Goal: Task Accomplishment & Management: Manage account settings

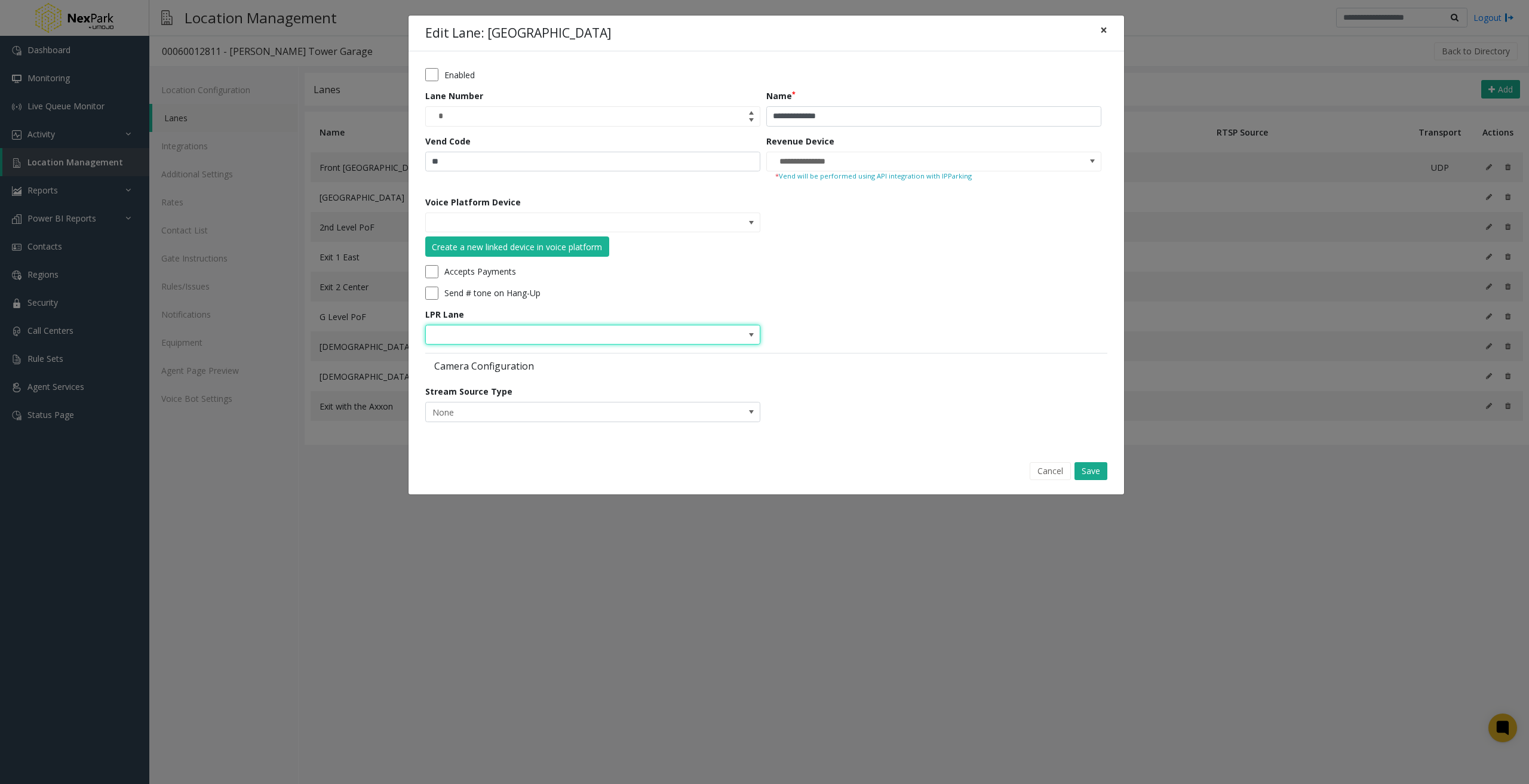
click at [1107, 34] on span "×" at bounding box center [1103, 30] width 7 height 17
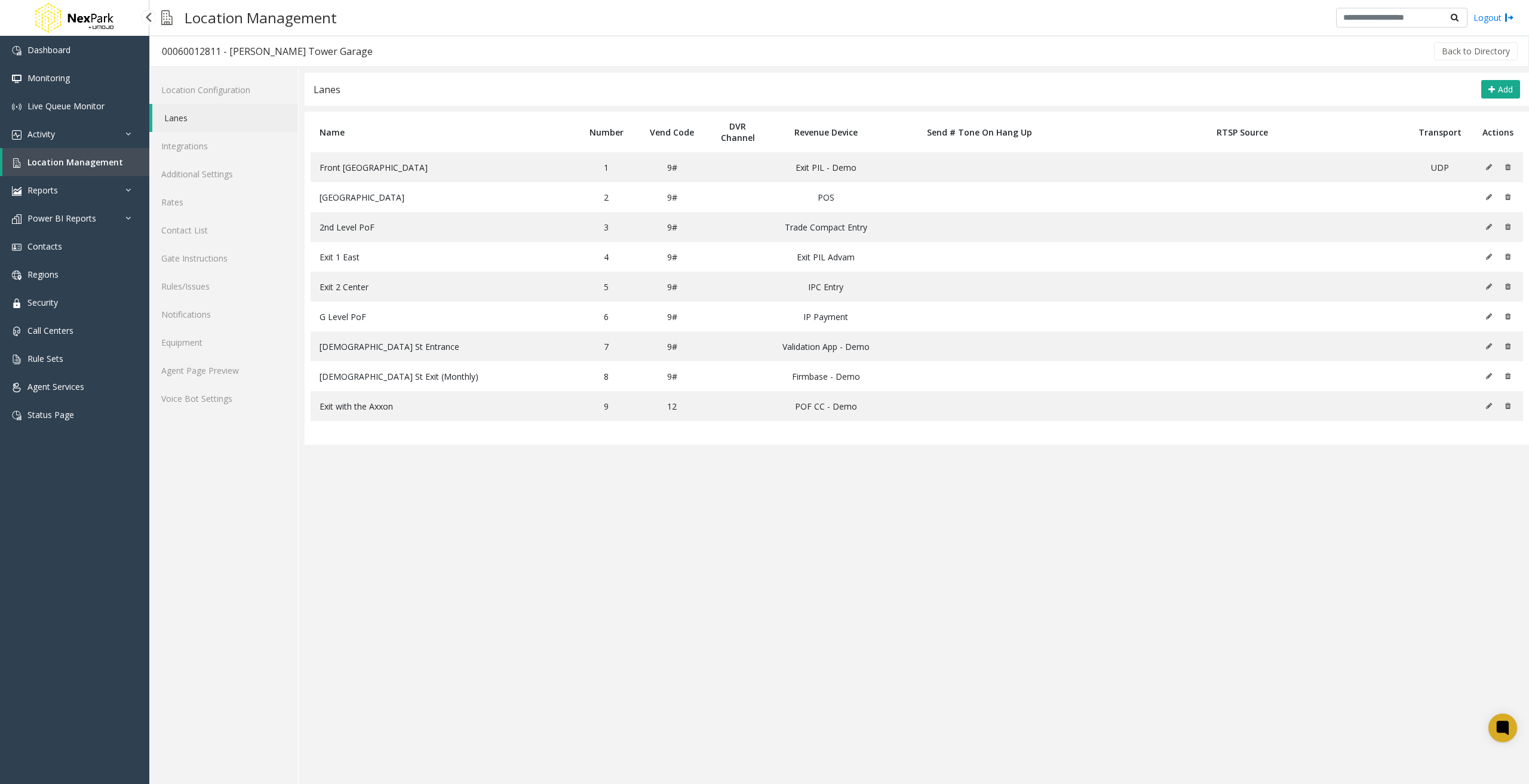
click at [90, 159] on span "Location Management" at bounding box center [75, 161] width 95 height 11
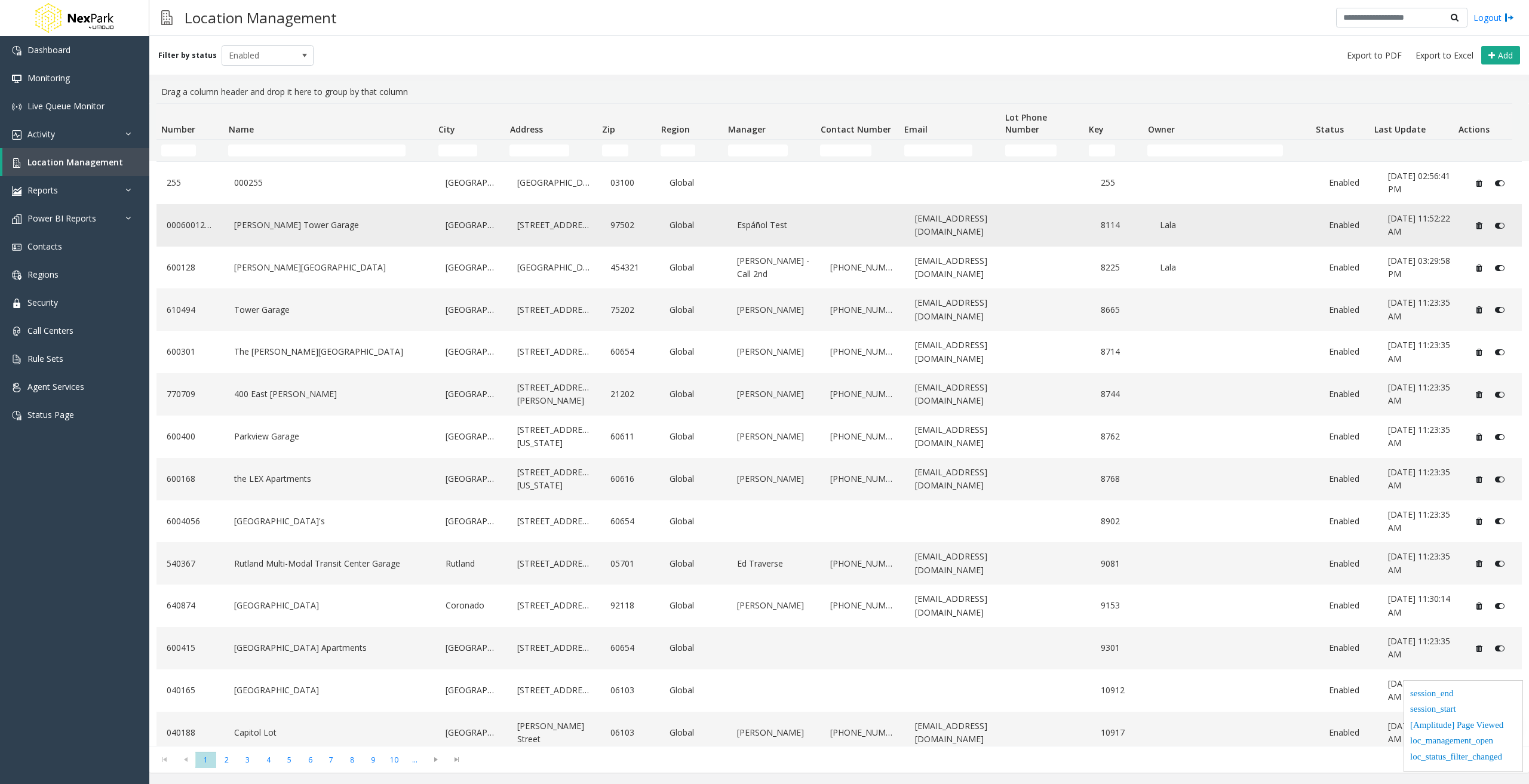
click at [295, 236] on div "[PERSON_NAME] Tower Garage" at bounding box center [329, 225] width 197 height 33
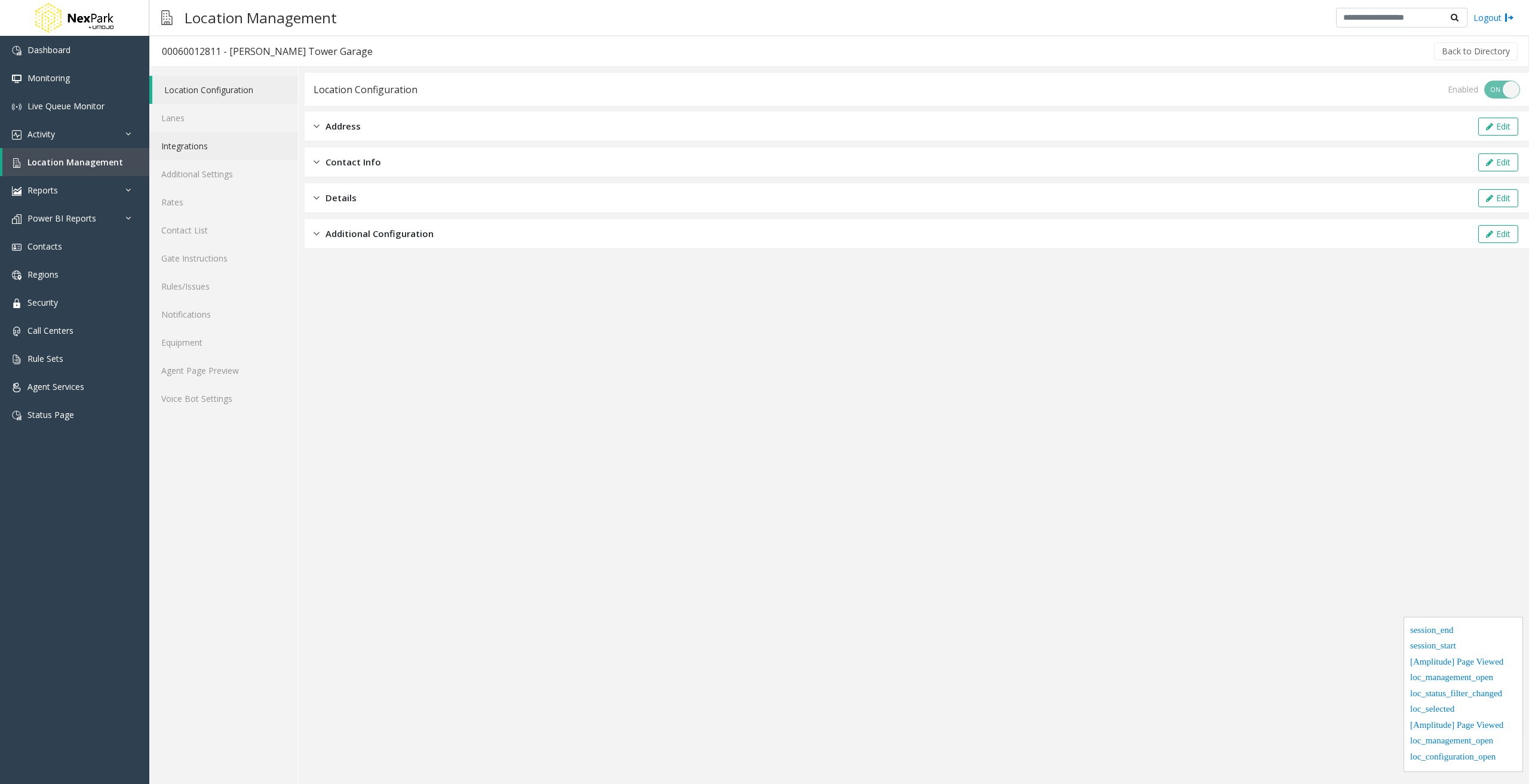
click at [208, 145] on link "Integrations" at bounding box center [224, 145] width 149 height 28
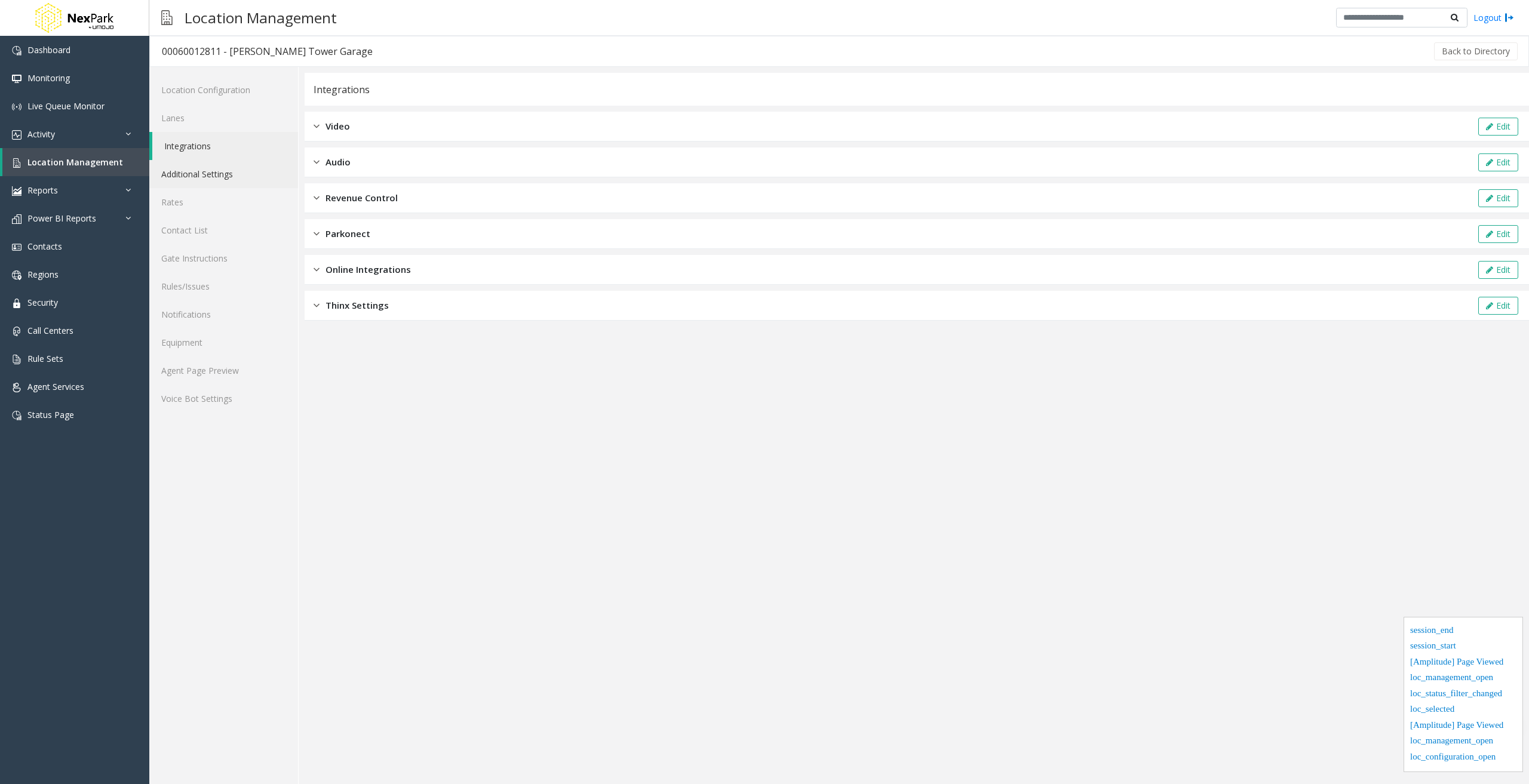
click at [203, 177] on link "Additional Settings" at bounding box center [224, 174] width 149 height 28
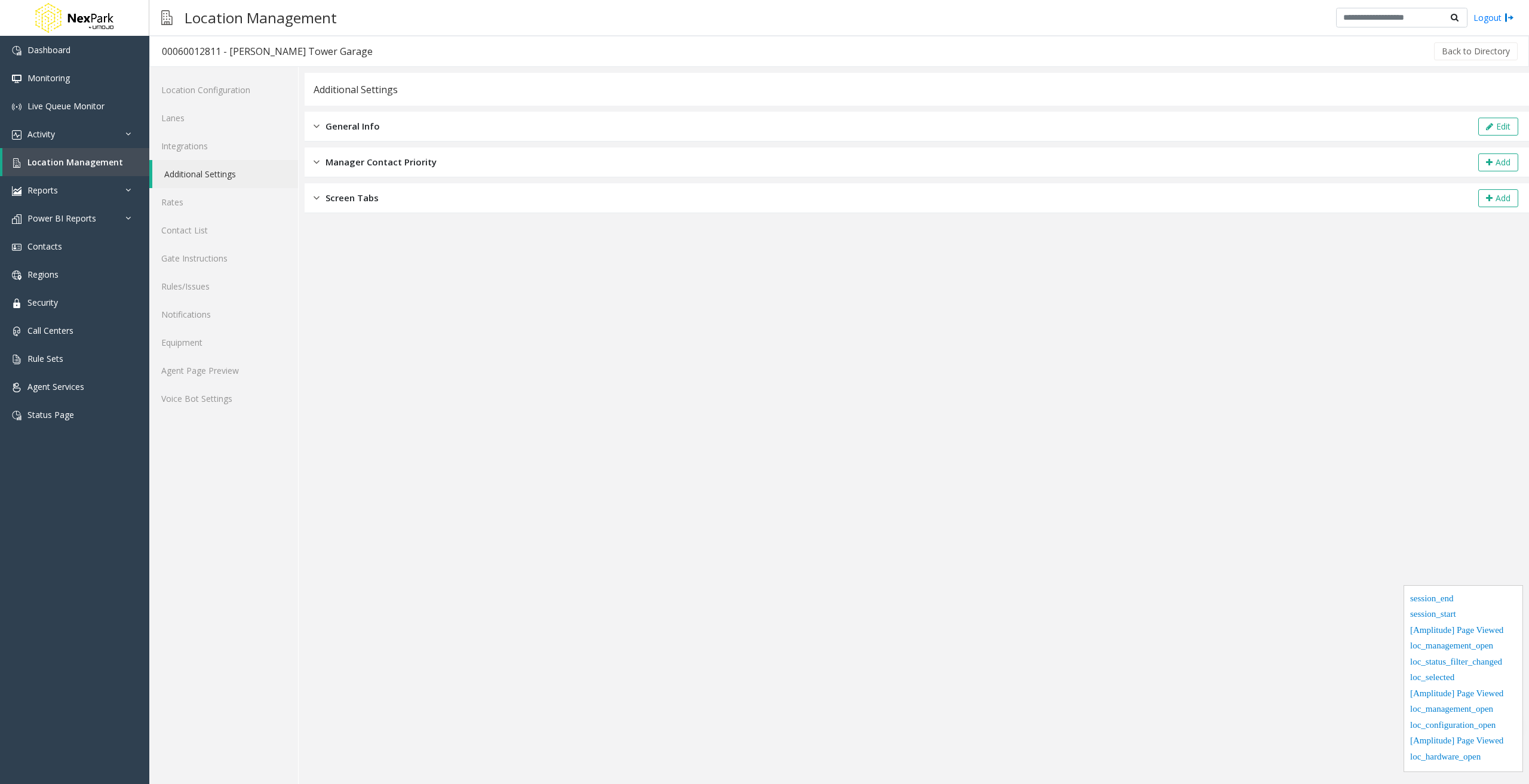
click at [514, 115] on div "General Info Edit" at bounding box center [917, 126] width 1225 height 30
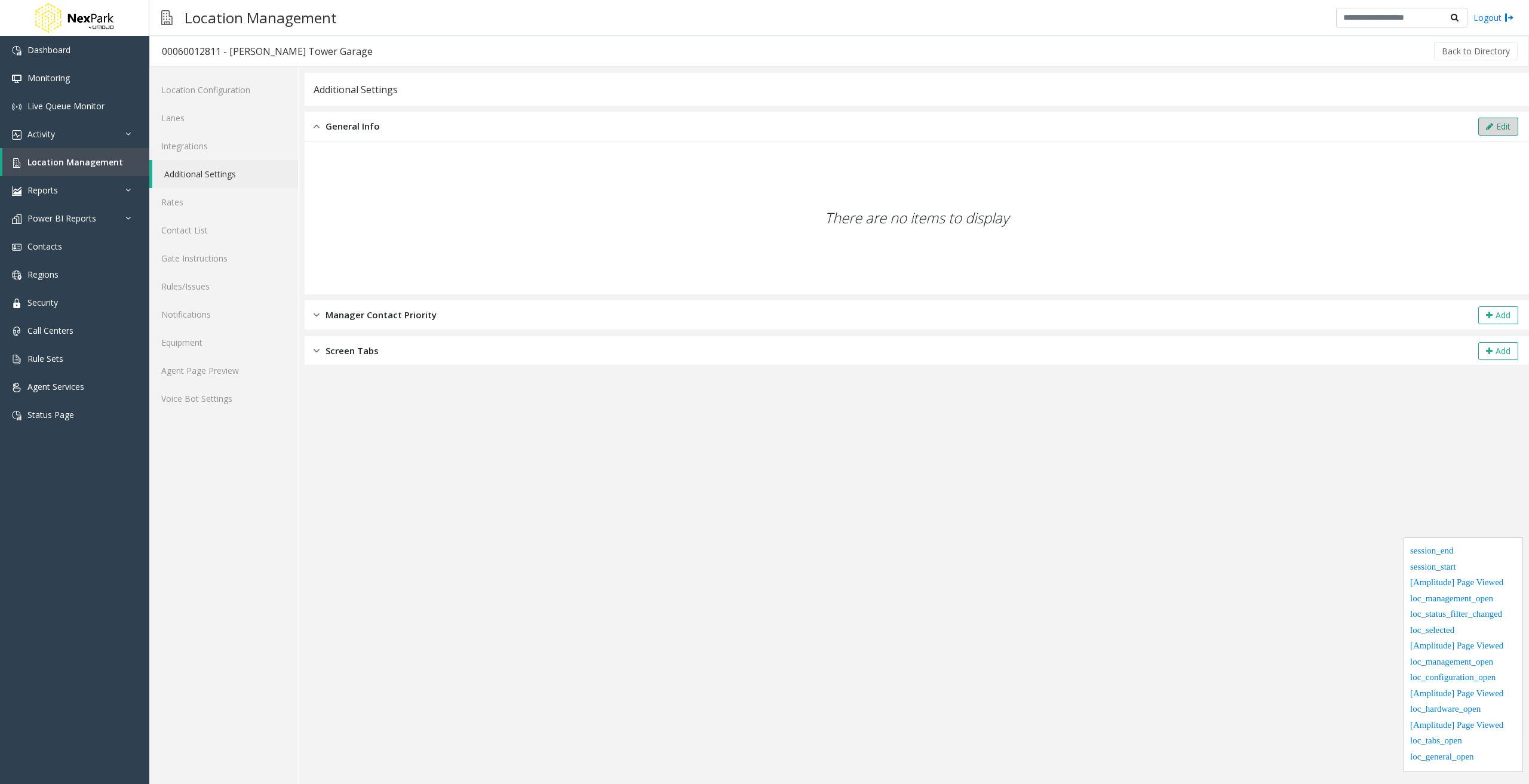
click at [1500, 127] on button "Edit" at bounding box center [1498, 126] width 40 height 18
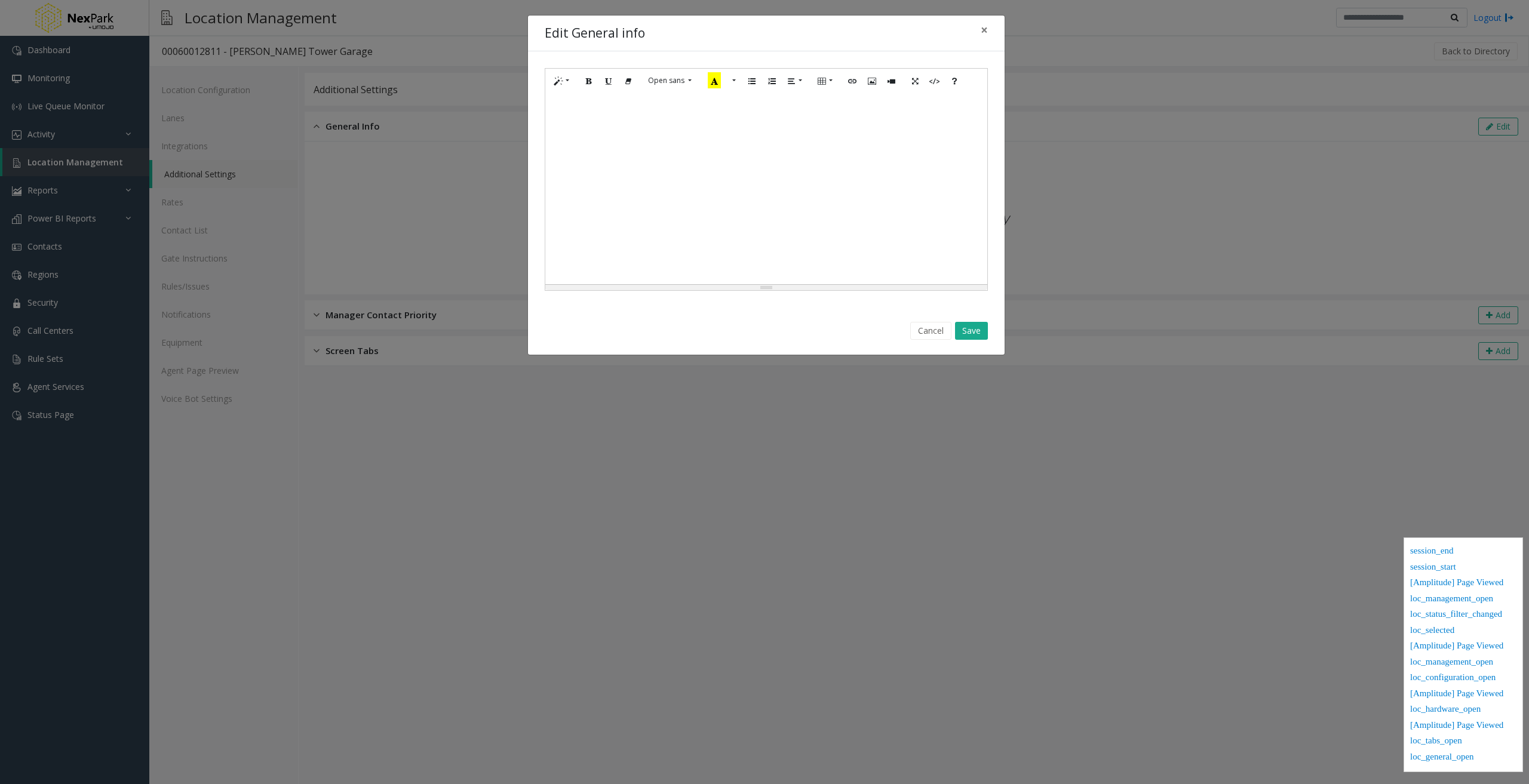
click at [620, 107] on p at bounding box center [766, 105] width 430 height 13
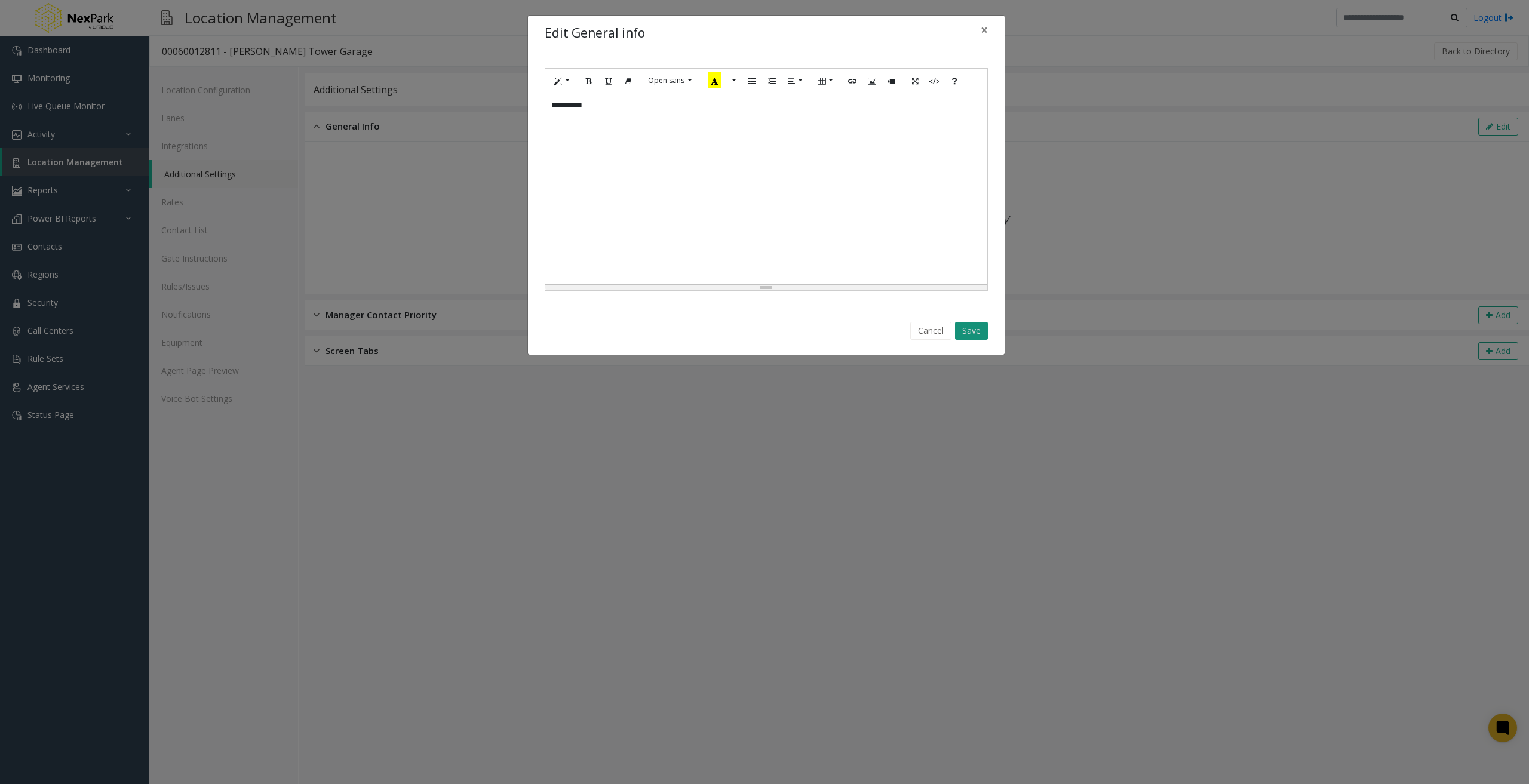
click at [980, 333] on button "Save" at bounding box center [971, 330] width 33 height 18
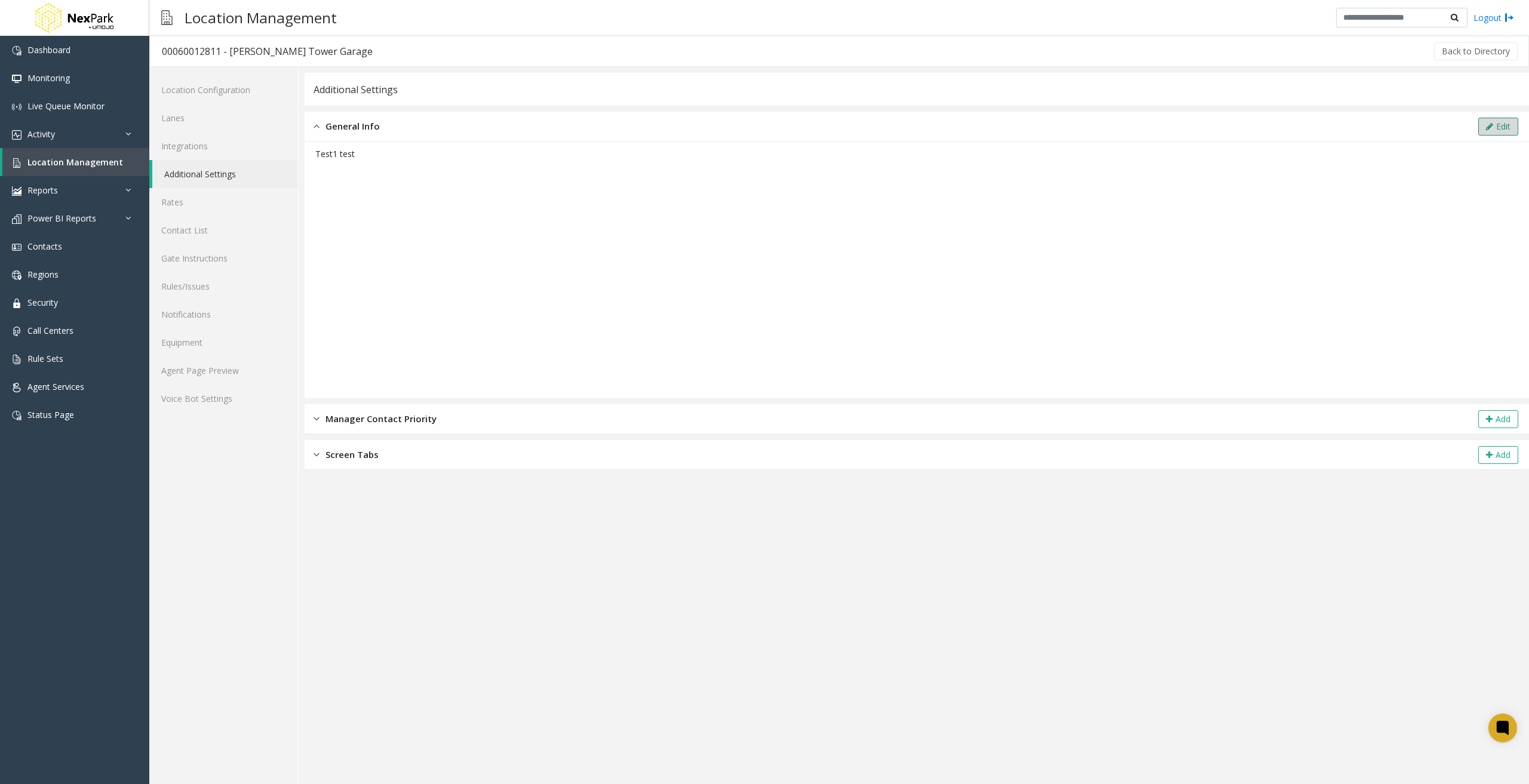
click at [1494, 135] on button "Edit" at bounding box center [1498, 126] width 40 height 18
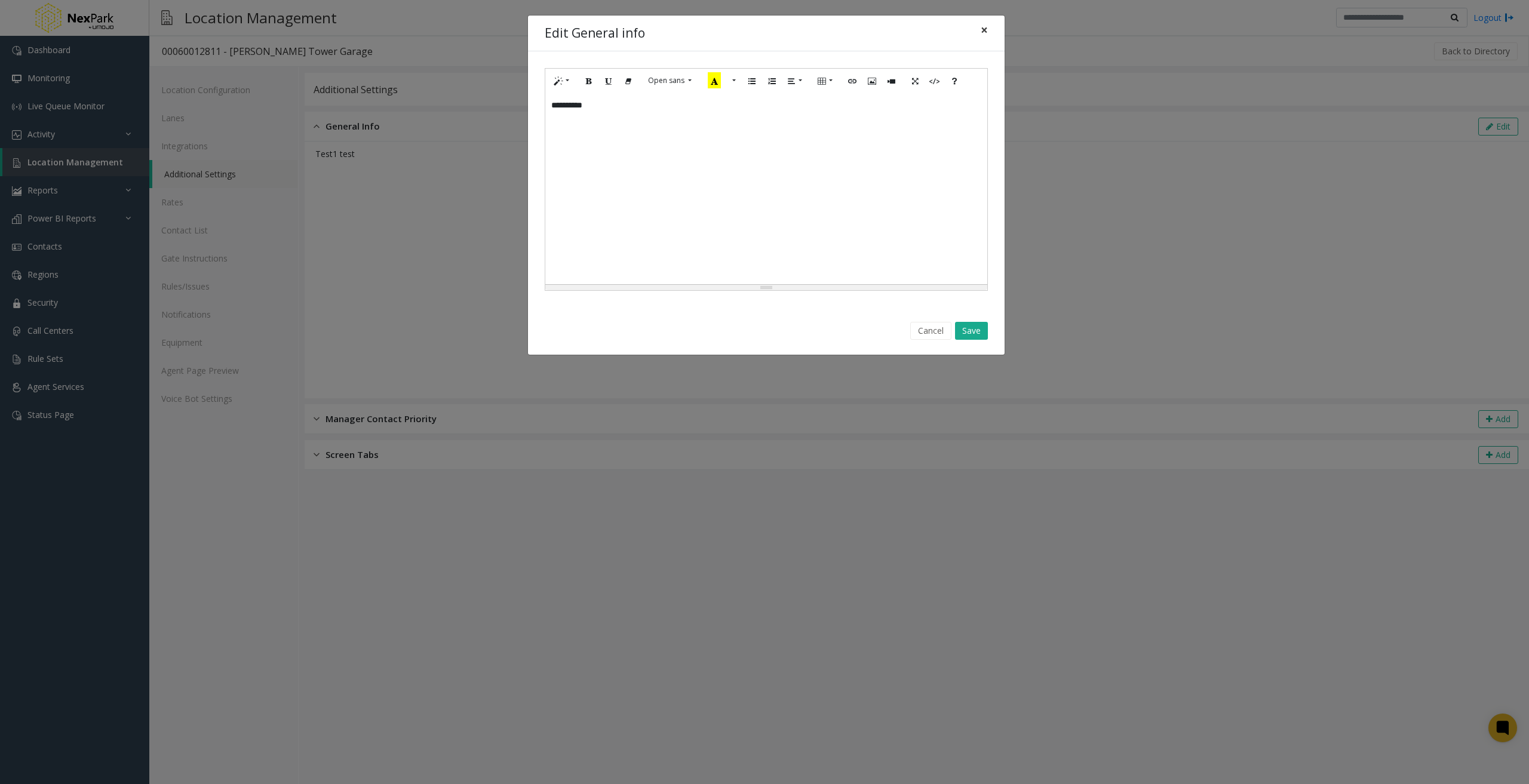
click at [984, 30] on span "×" at bounding box center [984, 30] width 7 height 17
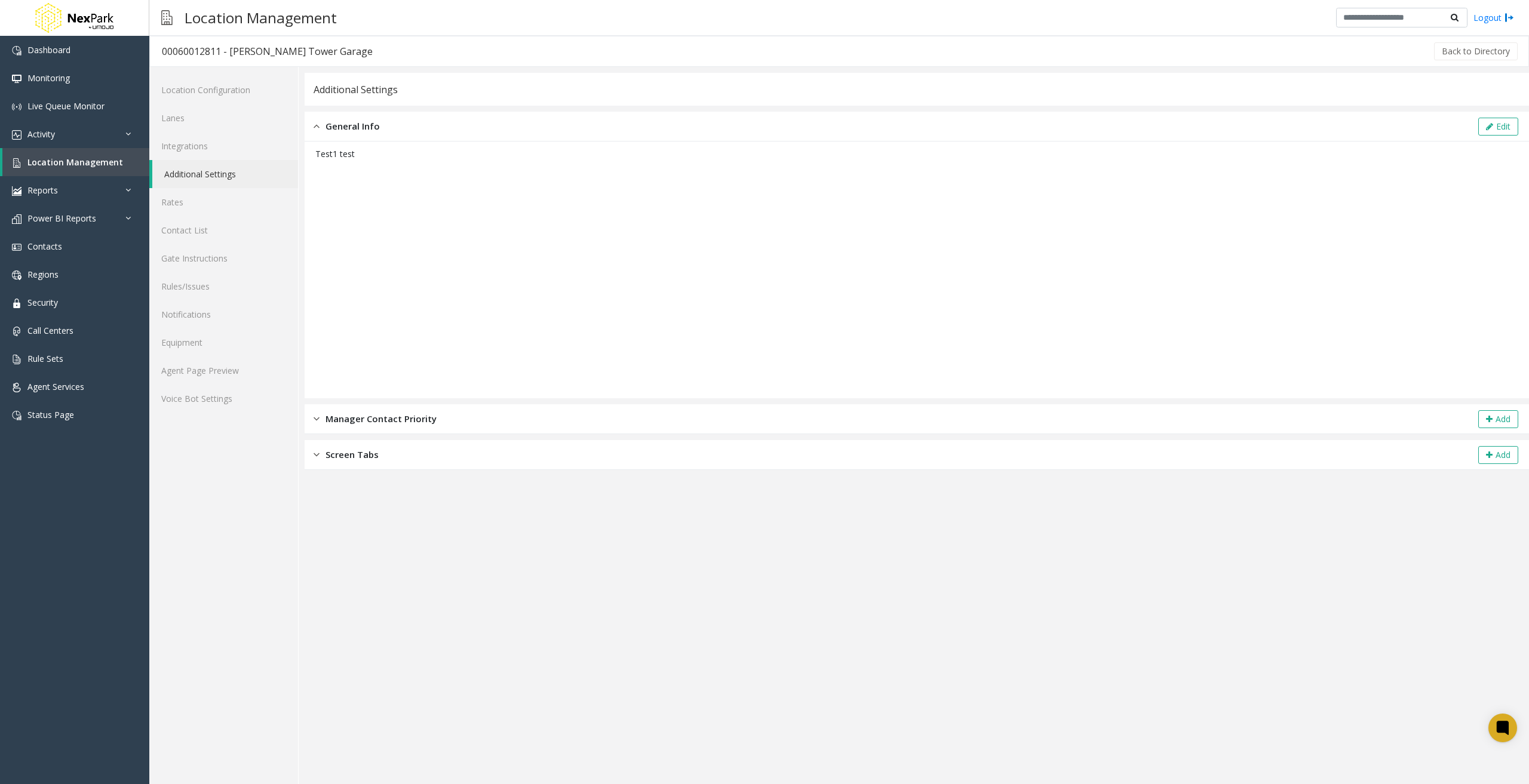
click at [319, 122] on img at bounding box center [316, 127] width 6 height 14
